Goal: Task Accomplishment & Management: Manage account settings

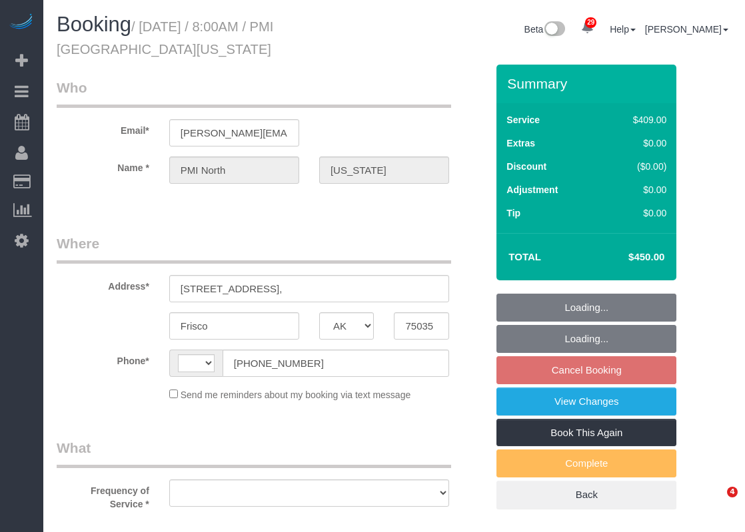
select select "[GEOGRAPHIC_DATA]"
select select "string:[GEOGRAPHIC_DATA]"
select select "object:1023"
select select "string:fspay-60573b1f-10d3-4150-b947-a47a46c7bcc4"
select select "object:1099"
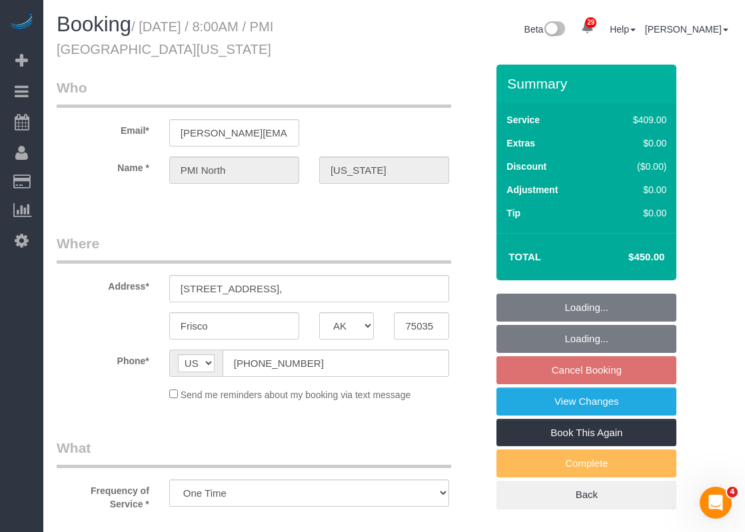
select select "3"
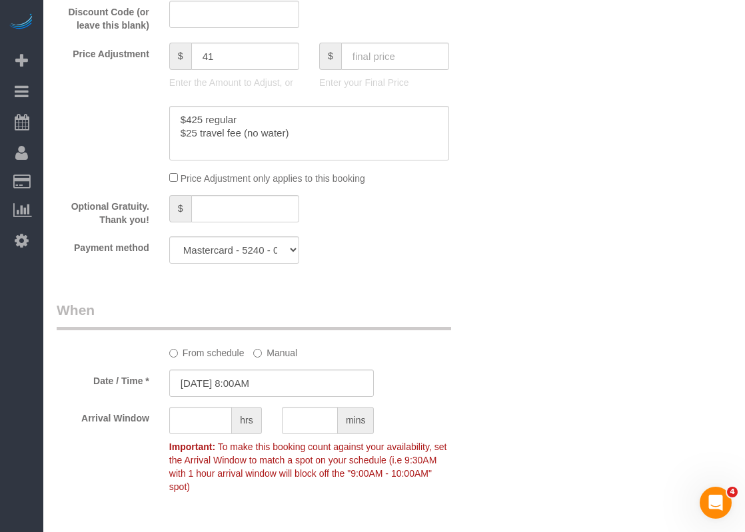
scroll to position [999, 0]
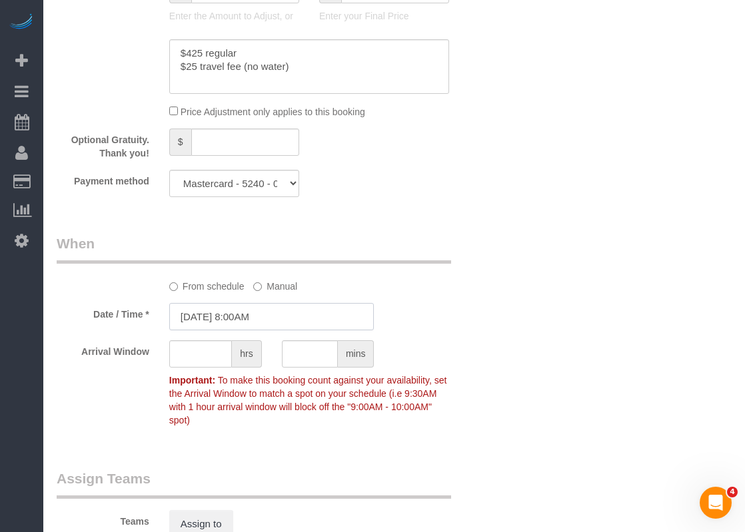
click at [325, 320] on input "[DATE] 8:00AM" at bounding box center [271, 316] width 205 height 27
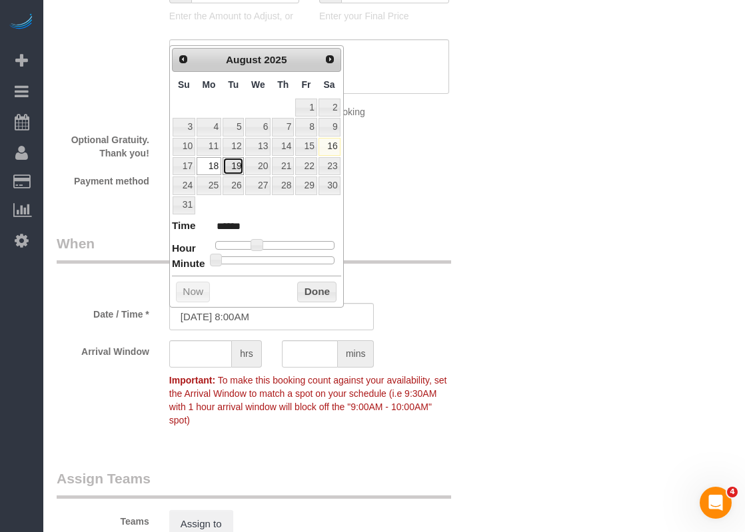
click at [236, 163] on link "19" at bounding box center [232, 166] width 21 height 18
type input "[DATE] 8:00AM"
click at [322, 285] on button "Done" at bounding box center [316, 292] width 39 height 21
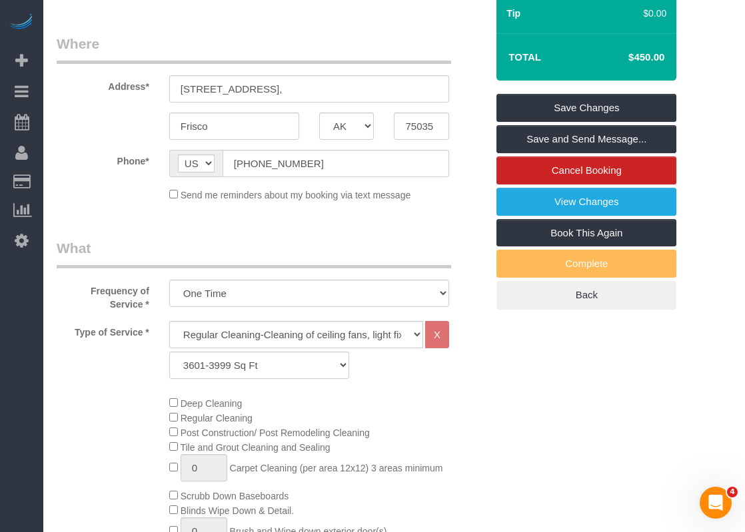
scroll to position [0, 0]
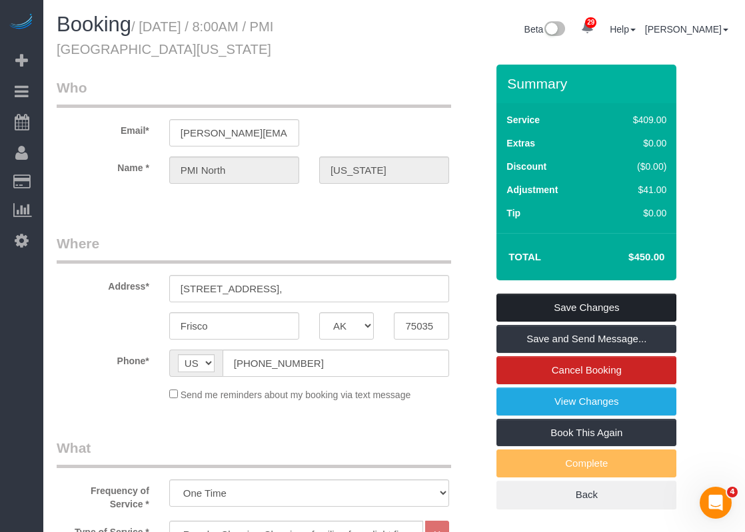
click at [527, 299] on link "Save Changes" at bounding box center [586, 308] width 180 height 28
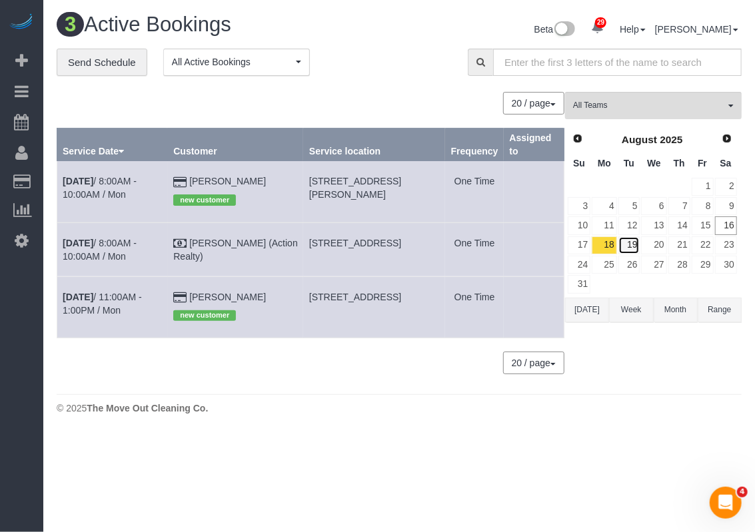
click at [623, 240] on link "19" at bounding box center [629, 245] width 22 height 18
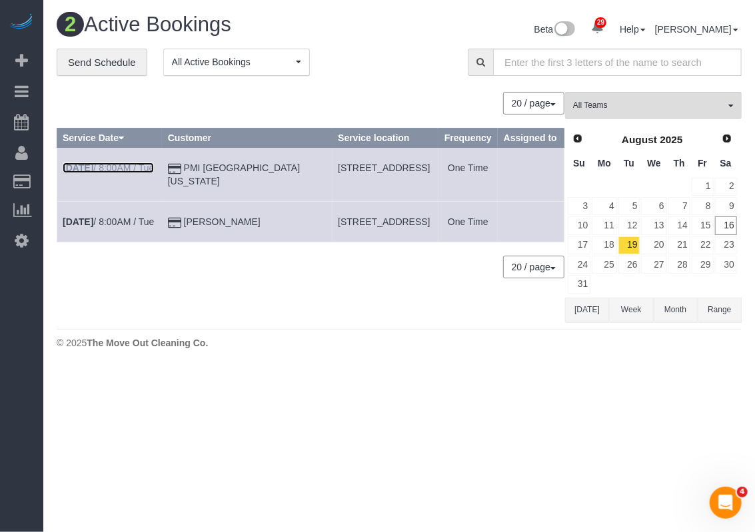
click at [111, 167] on link "[DATE] 8:00AM / Tue" at bounding box center [108, 168] width 91 height 11
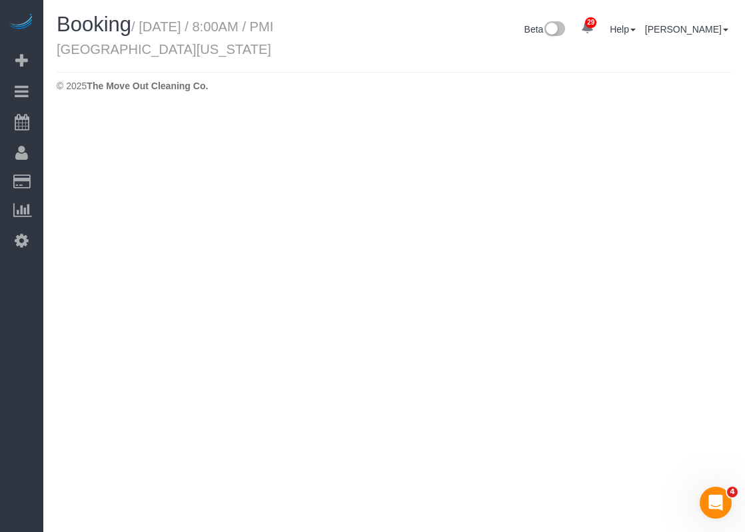
select select "[GEOGRAPHIC_DATA]"
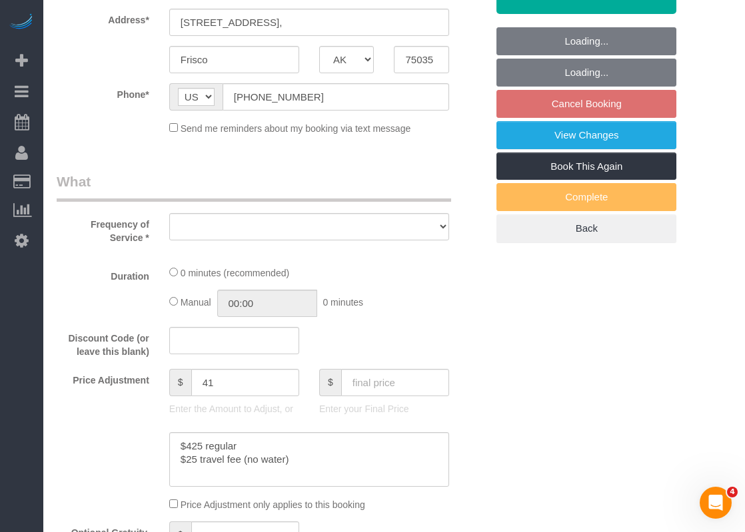
select select "string:fspay-60573b1f-10d3-4150-b947-a47a46c7bcc4"
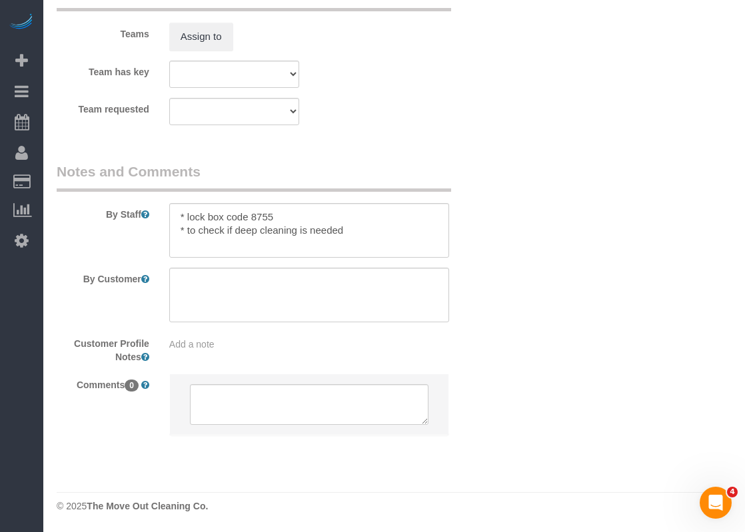
select select "object:1653"
select select "3"
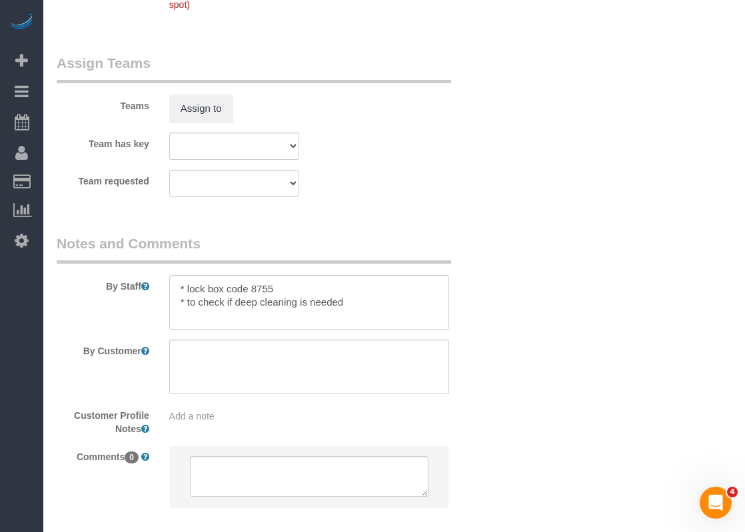
scroll to position [1418, 0]
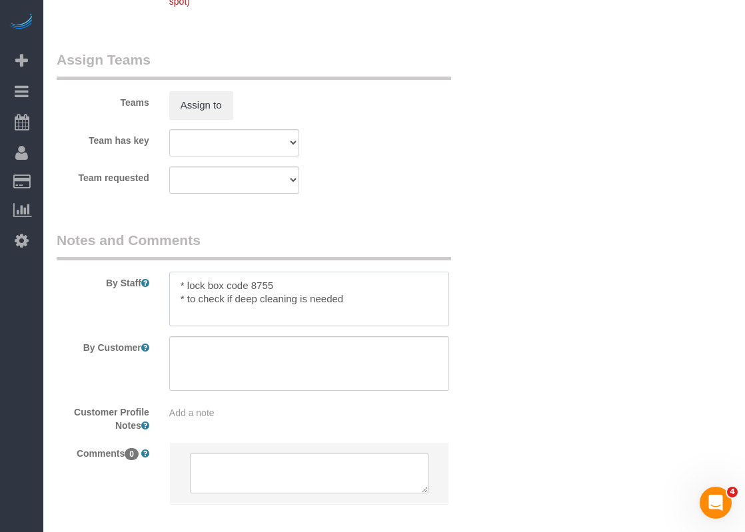
click at [400, 299] on textarea at bounding box center [309, 299] width 280 height 55
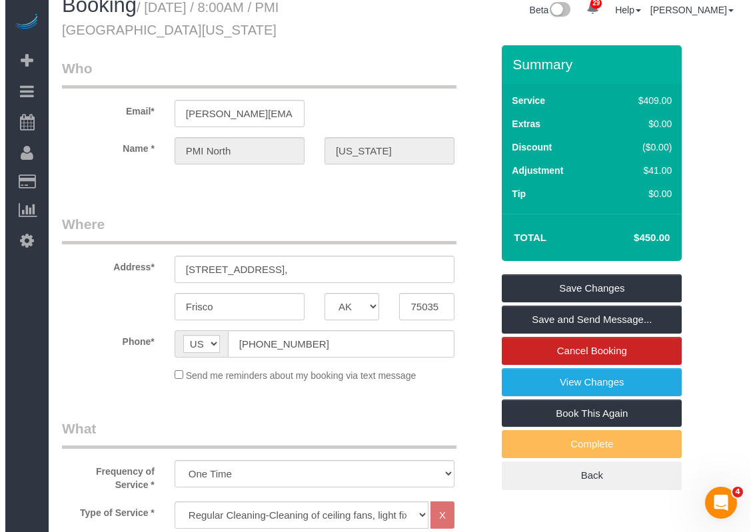
scroll to position [0, 0]
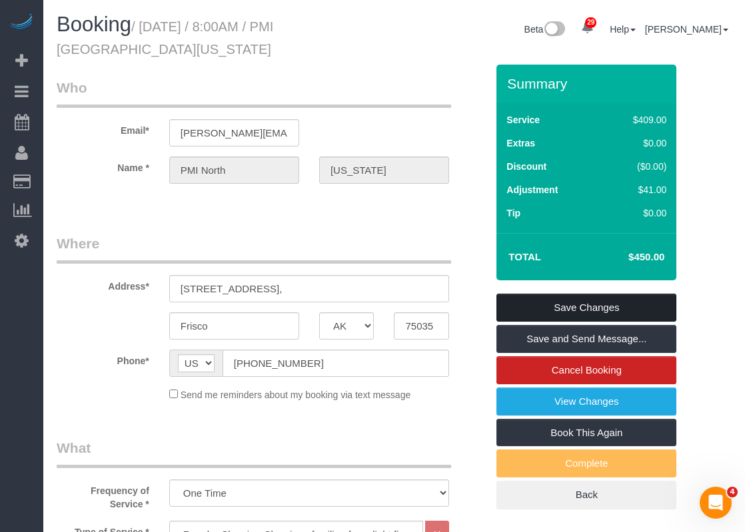
type textarea "* lock box code 8755 * to check if deep cleaning is needed *PENDING UNTIL WATER…"
click at [572, 304] on link "Save Changes" at bounding box center [586, 308] width 180 height 28
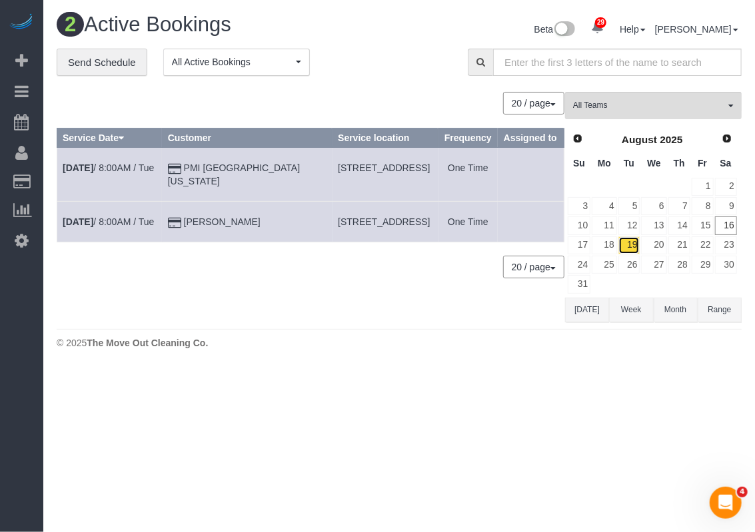
click at [629, 246] on link "19" at bounding box center [629, 245] width 22 height 18
click at [604, 243] on link "18" at bounding box center [603, 245] width 25 height 18
